Goal: Task Accomplishment & Management: Manage account settings

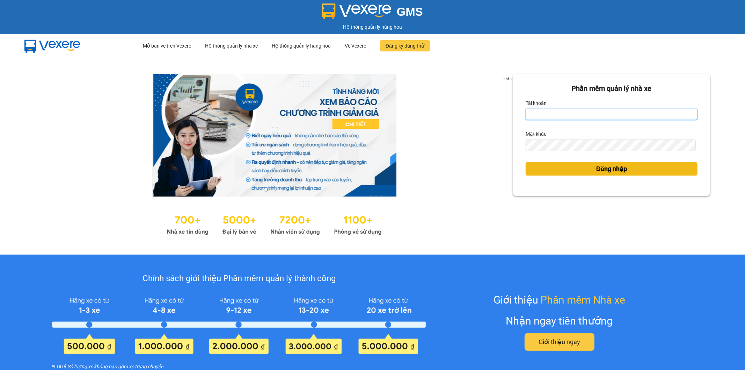
type input "hienhl.ct"
click at [581, 170] on button "Đăng nhập" at bounding box center [612, 168] width 172 height 13
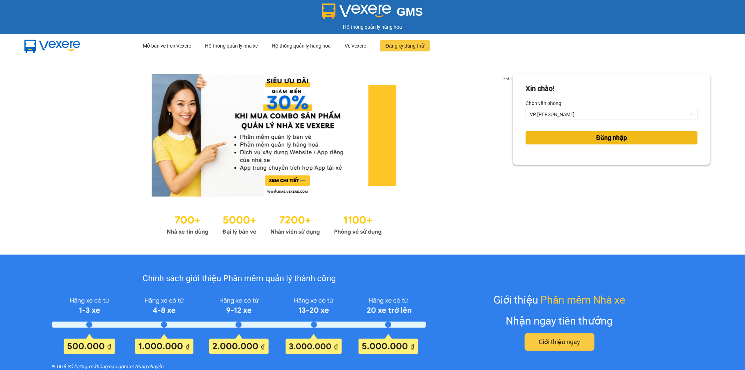
click at [574, 138] on button "Đăng nhập" at bounding box center [612, 137] width 172 height 13
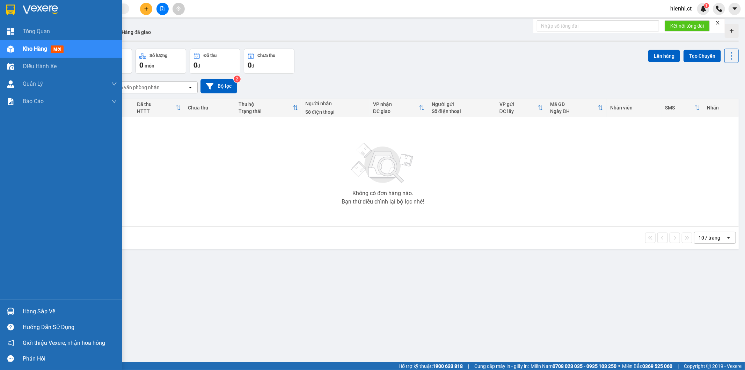
click at [12, 49] on img at bounding box center [10, 48] width 7 height 7
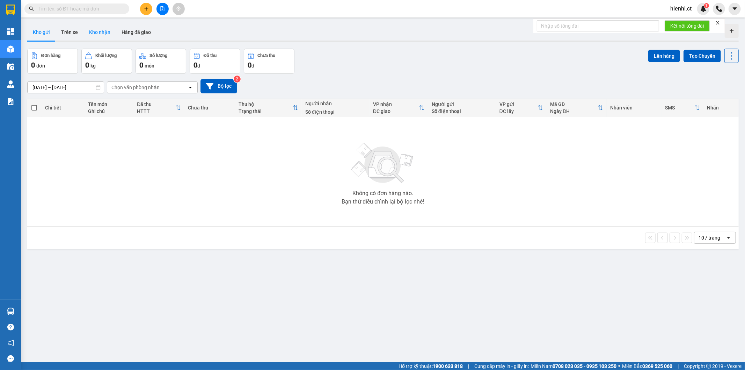
click at [103, 35] on button "Kho nhận" at bounding box center [100, 32] width 32 height 17
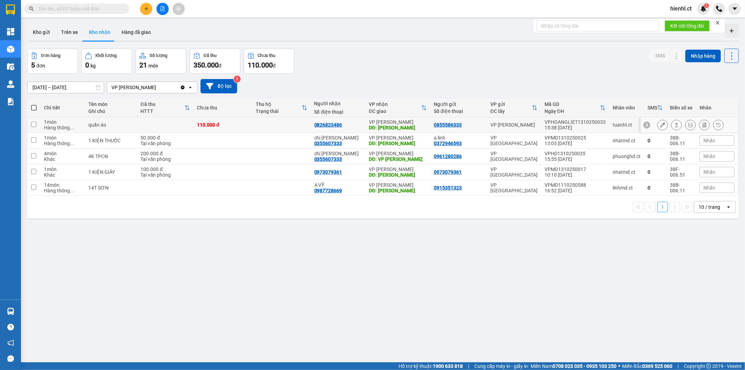
click at [384, 125] on div "DĐ: hồng lĩnh" at bounding box center [398, 128] width 58 height 6
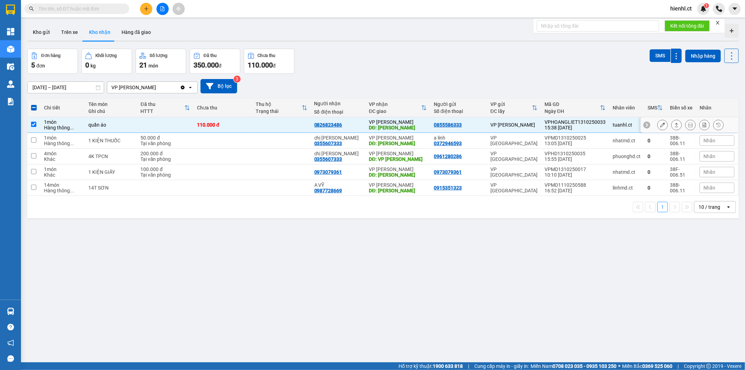
click at [384, 125] on div "DĐ: hồng lĩnh" at bounding box center [398, 128] width 58 height 6
checkbox input "false"
